Goal: Find specific page/section: Find specific page/section

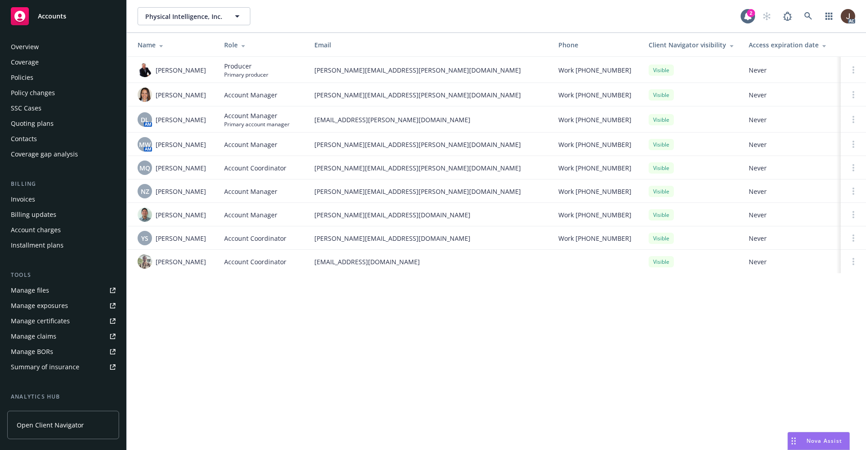
scroll to position [122, 0]
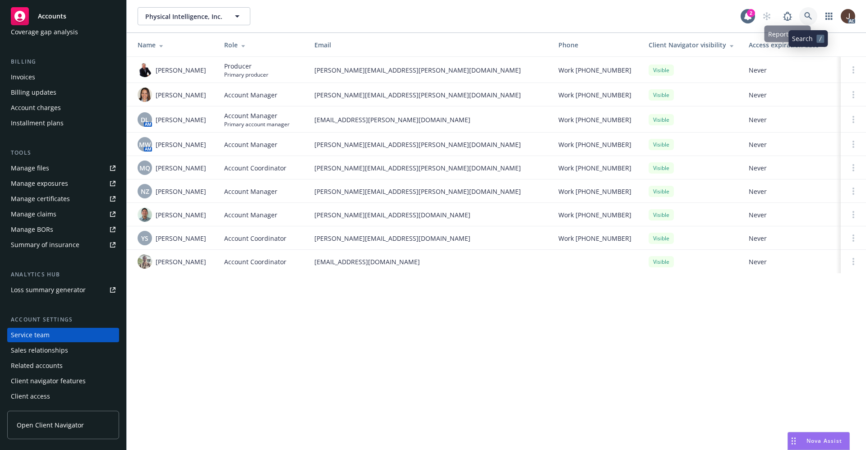
click at [804, 14] on link at bounding box center [809, 16] width 18 height 18
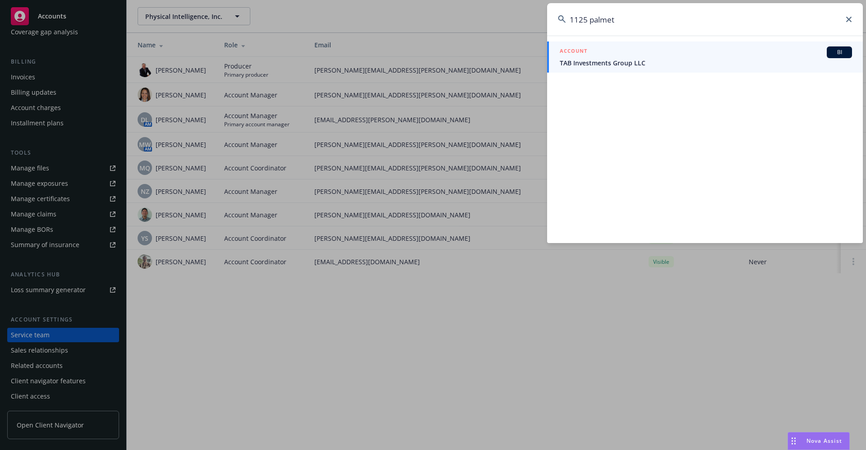
type input "1125 palmet"
click at [595, 62] on span "TAB Investments Group LLC" at bounding box center [706, 62] width 292 height 9
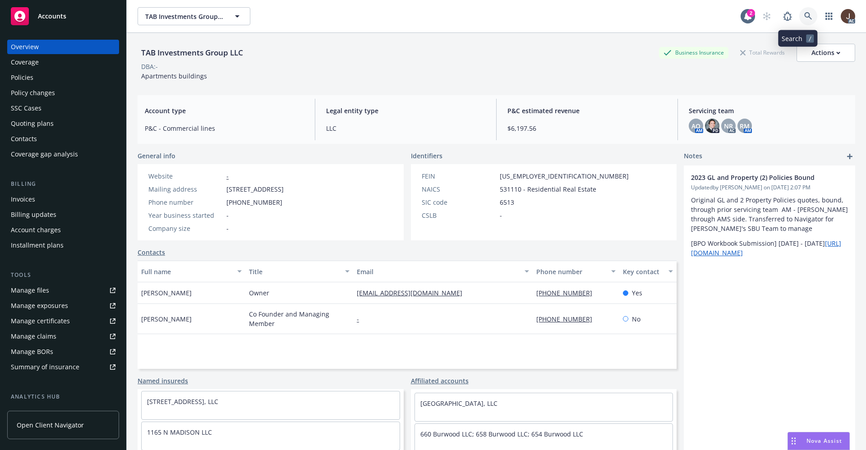
click at [805, 17] on icon at bounding box center [809, 16] width 8 height 8
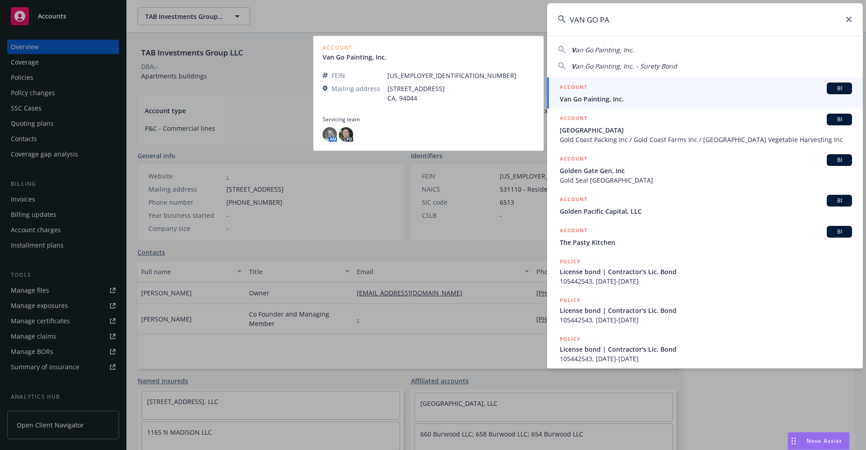
type input "VAN GO PA"
click at [610, 101] on span "Van Go Painting, Inc." at bounding box center [706, 98] width 292 height 9
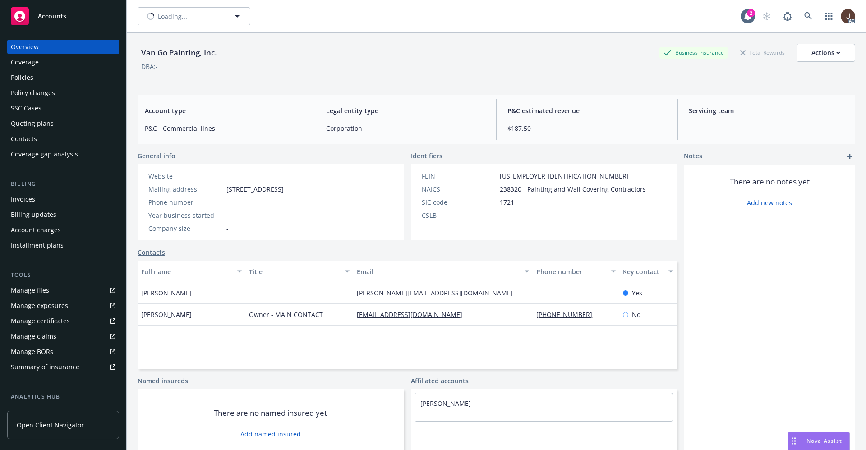
scroll to position [7, 0]
click at [290, 79] on div "Van Go Painting, Inc. Business Insurance Total Rewards Actions DBA: -" at bounding box center [497, 62] width 718 height 37
click at [25, 75] on div "Policies" at bounding box center [22, 77] width 23 height 14
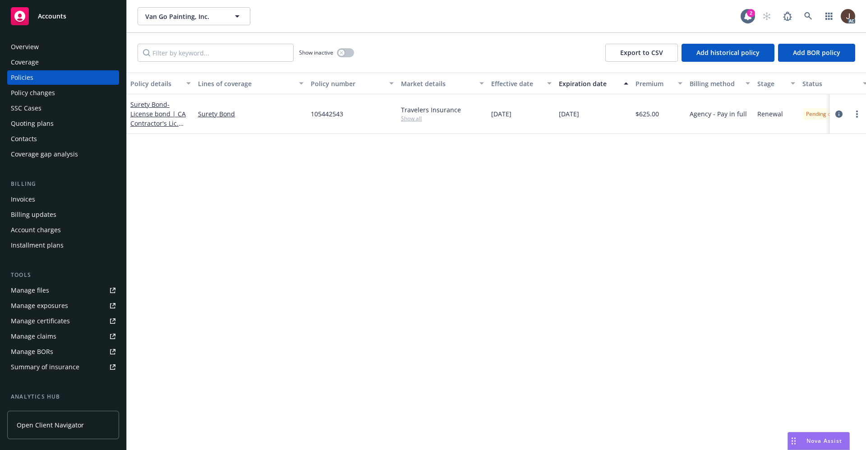
click at [280, 211] on div "Policy details Lines of coverage Policy number Market details Effective date Ex…" at bounding box center [497, 262] width 740 height 378
click at [24, 47] on div "Overview" at bounding box center [25, 47] width 28 height 14
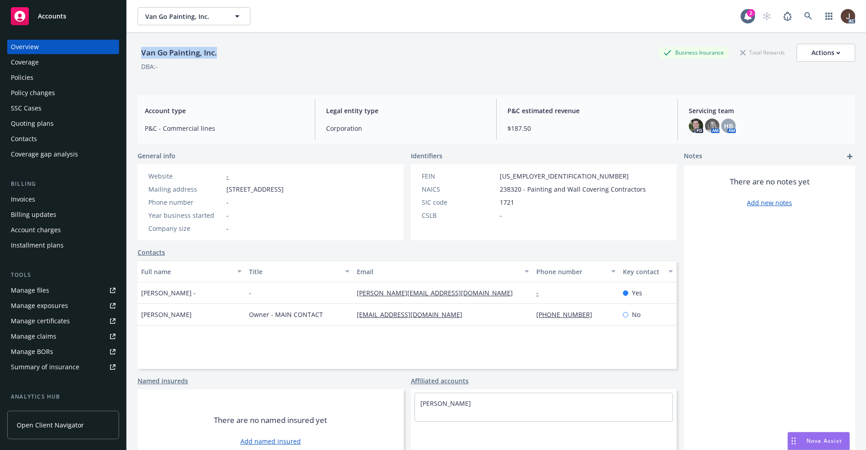
drag, startPoint x: 217, startPoint y: 54, endPoint x: 141, endPoint y: 51, distance: 75.9
click at [141, 51] on div "Van Go Painting, Inc." at bounding box center [179, 53] width 83 height 12
copy div "Van Go Painting, Inc."
click at [800, 14] on link at bounding box center [809, 16] width 18 height 18
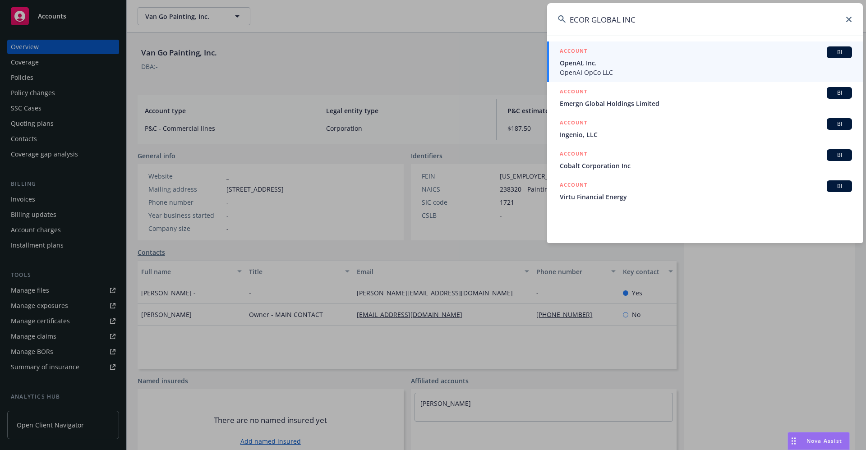
click at [658, 14] on input "ECOR GLOBAL INC" at bounding box center [705, 19] width 316 height 32
drag, startPoint x: 649, startPoint y: 22, endPoint x: 558, endPoint y: 22, distance: 91.2
click at [558, 22] on div "ECOR GLOBAL INC" at bounding box center [705, 19] width 316 height 32
paste input "ANV123708A"
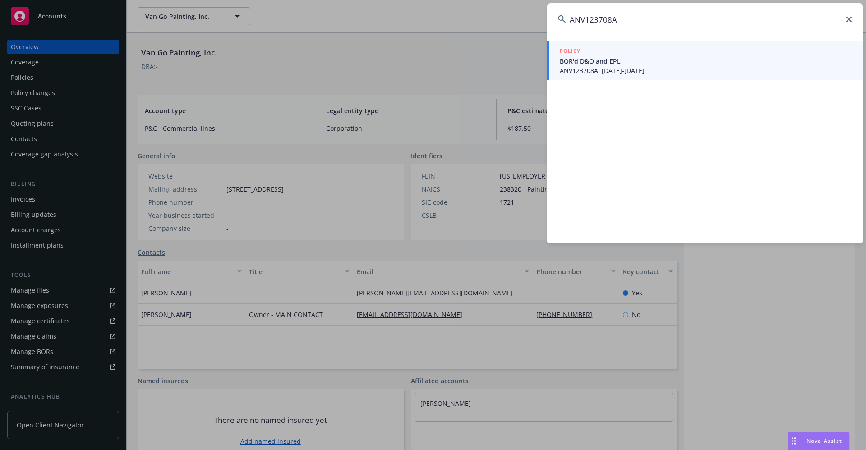
drag, startPoint x: 630, startPoint y: 15, endPoint x: 542, endPoint y: 17, distance: 88.5
click at [542, 17] on div "ANV123708A POLICY BOR'd D&O and EPL ANV123708A, [DATE]-[DATE]" at bounding box center [433, 225] width 866 height 450
paste input "B1230WM08416A25"
drag, startPoint x: 646, startPoint y: 18, endPoint x: 554, endPoint y: 20, distance: 92.6
click at [554, 20] on input "B1230WM08416A25" at bounding box center [705, 19] width 316 height 32
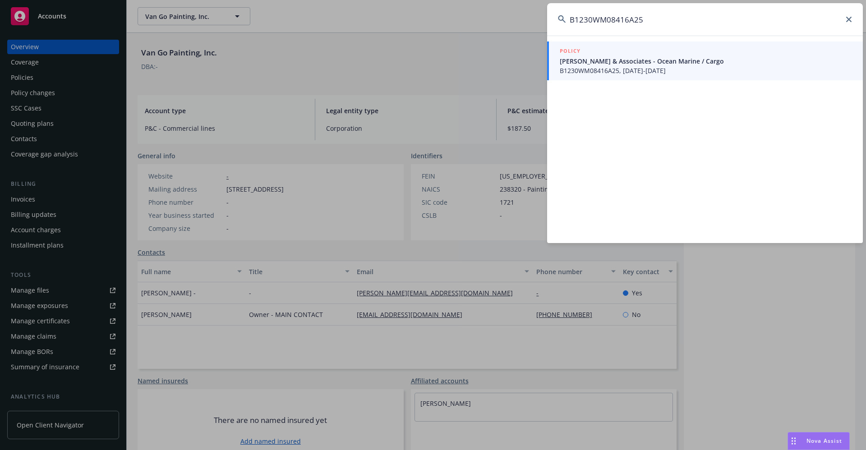
paste input "76CA000122241"
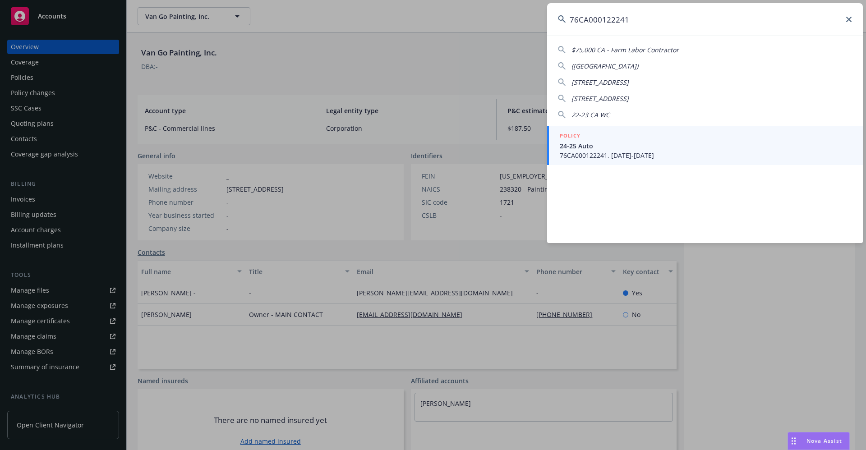
type input "76CA000122241"
